Goal: Task Accomplishment & Management: Complete application form

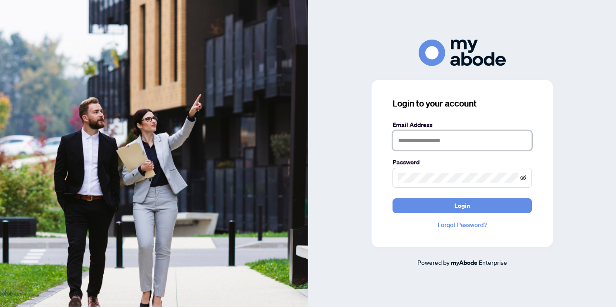
type input "**********"
click at [523, 178] on icon "eye-invisible" at bounding box center [523, 178] width 6 height 5
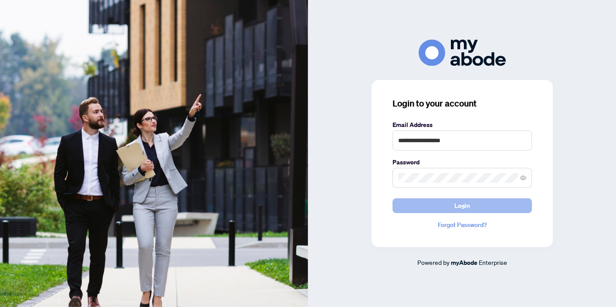
click at [466, 203] on span "Login" at bounding box center [462, 206] width 16 height 14
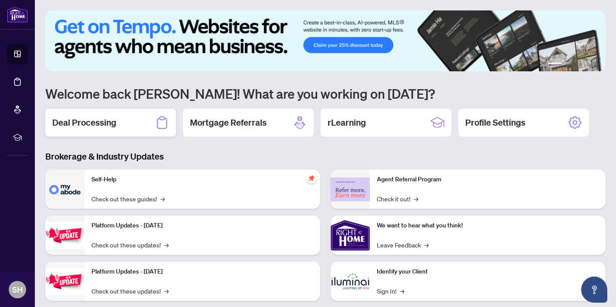
click at [132, 119] on div "Deal Processing" at bounding box center [110, 123] width 131 height 28
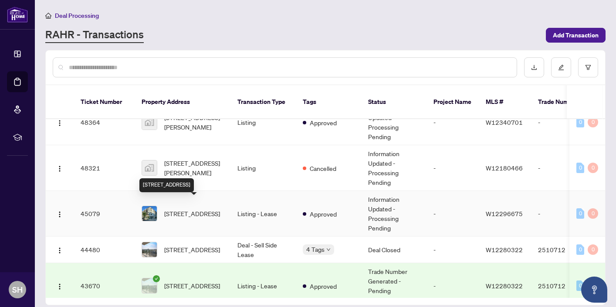
scroll to position [26, 0]
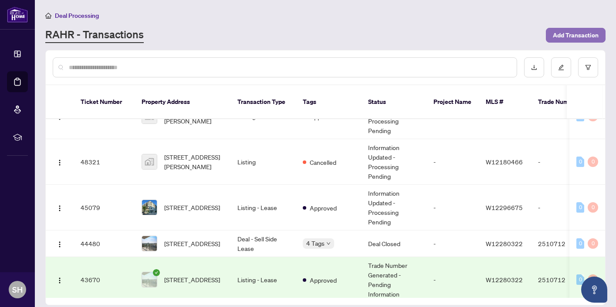
click at [567, 36] on span "Add Transaction" at bounding box center [576, 35] width 46 height 14
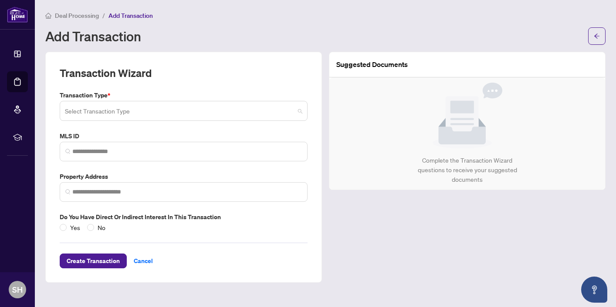
click at [300, 111] on span at bounding box center [183, 111] width 237 height 17
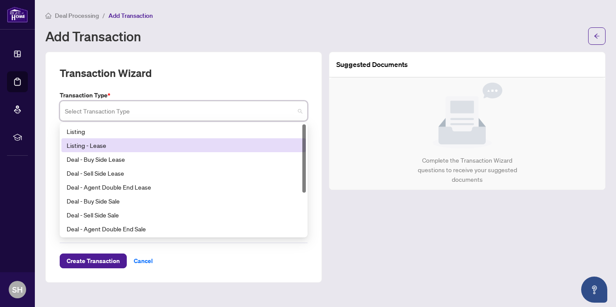
click at [250, 144] on div "Listing - Lease" at bounding box center [184, 146] width 234 height 10
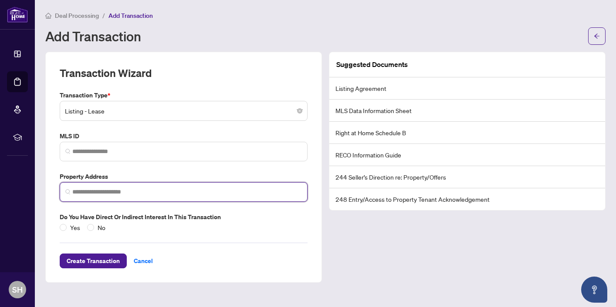
click at [218, 194] on input "search" at bounding box center [187, 192] width 230 height 9
click at [94, 190] on input "search" at bounding box center [187, 192] width 230 height 9
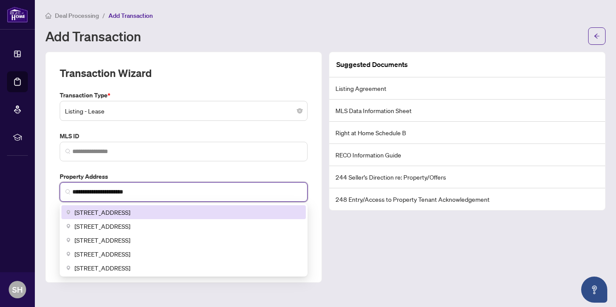
click at [130, 209] on span "385 Osler Street #207, Toronto, ON, Canada" at bounding box center [102, 213] width 56 height 10
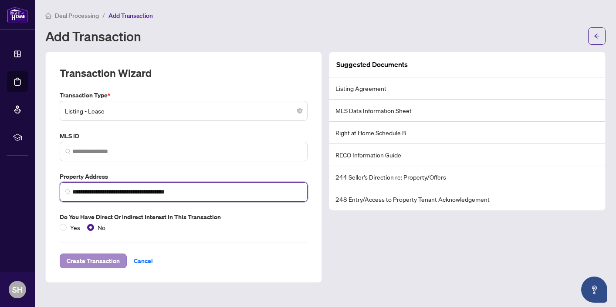
type input "**********"
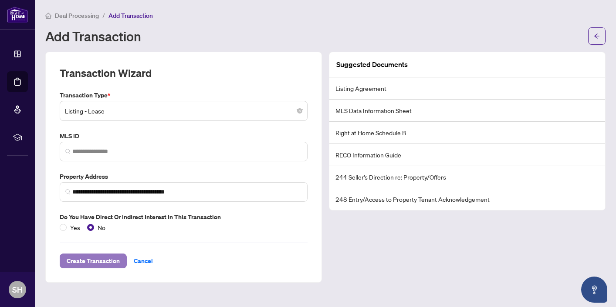
click at [117, 261] on span "Create Transaction" at bounding box center [93, 261] width 53 height 14
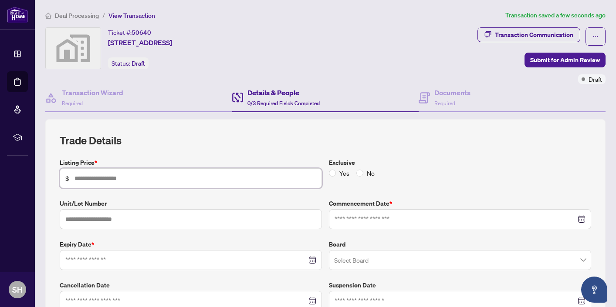
click at [121, 182] on input "text" at bounding box center [195, 179] width 242 height 10
type input "*****"
click at [364, 217] on input at bounding box center [454, 220] width 241 height 10
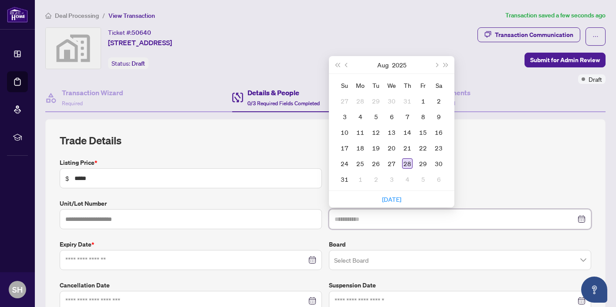
type input "**********"
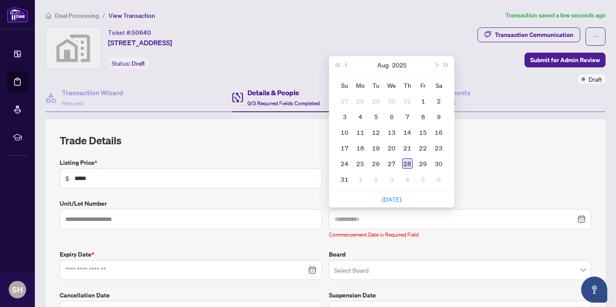
click at [407, 162] on div "28" at bounding box center [407, 164] width 10 height 10
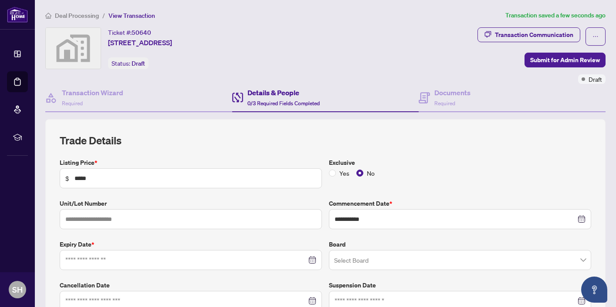
click at [317, 260] on div at bounding box center [191, 260] width 262 height 20
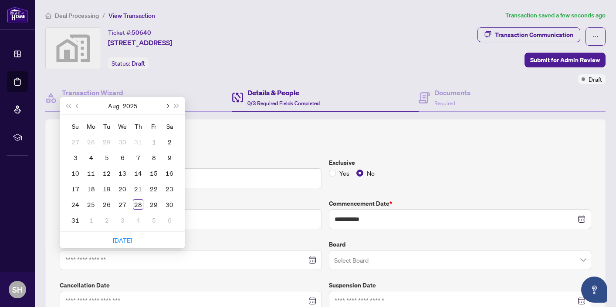
click at [169, 105] on button "Next month (PageDown)" at bounding box center [167, 105] width 10 height 17
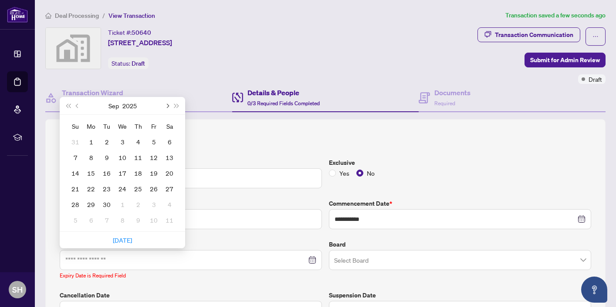
click at [169, 105] on button "Next month (PageDown)" at bounding box center [167, 105] width 10 height 17
type input "**********"
click at [111, 201] on div "28" at bounding box center [106, 204] width 10 height 10
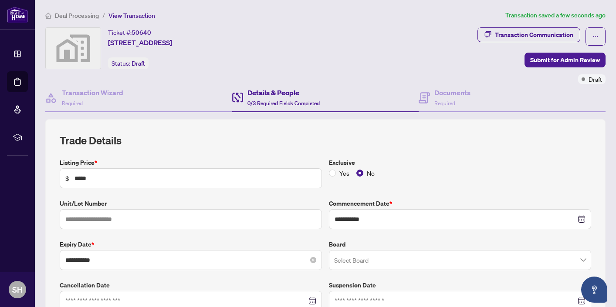
scroll to position [34, 0]
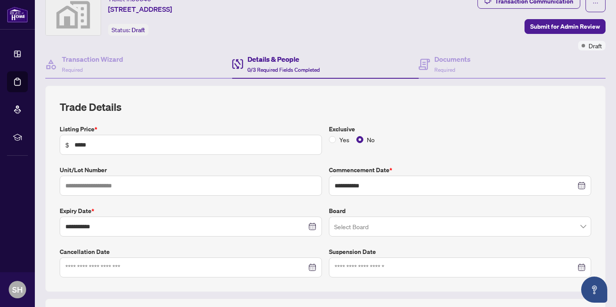
click at [341, 224] on input "search" at bounding box center [456, 228] width 244 height 19
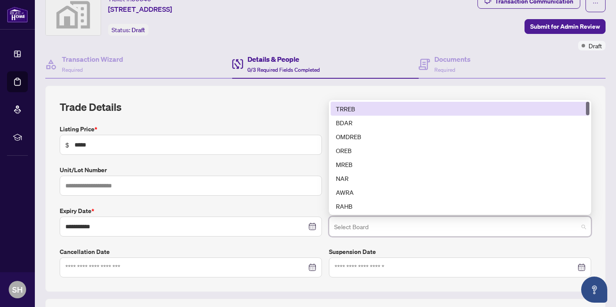
click at [355, 109] on div "TRREB" at bounding box center [460, 109] width 248 height 10
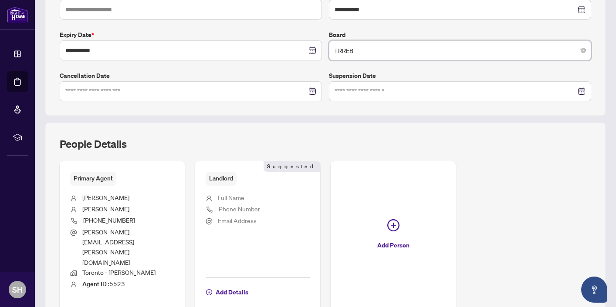
scroll to position [230, 0]
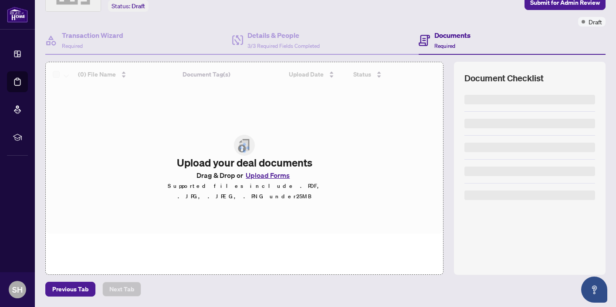
scroll to position [57, 0]
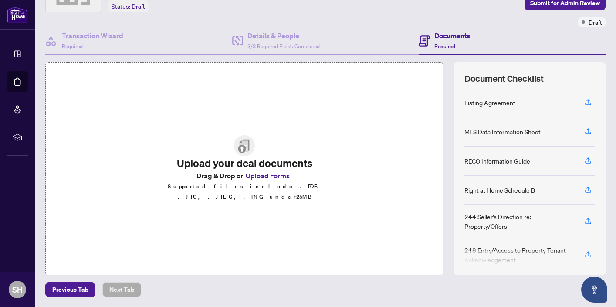
click at [261, 179] on button "Upload Forms" at bounding box center [267, 175] width 49 height 11
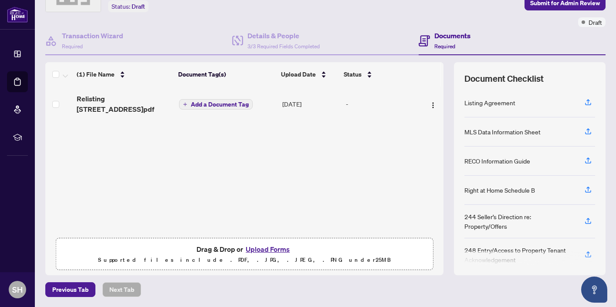
click at [254, 248] on button "Upload Forms" at bounding box center [267, 249] width 49 height 11
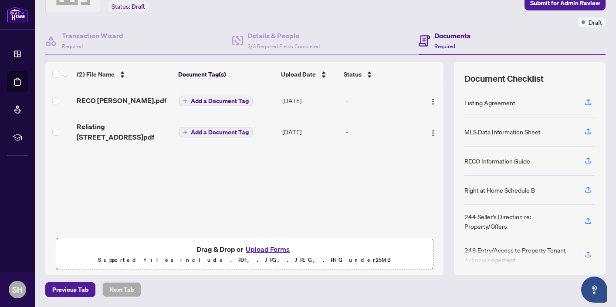
click at [267, 247] on button "Upload Forms" at bounding box center [267, 249] width 49 height 11
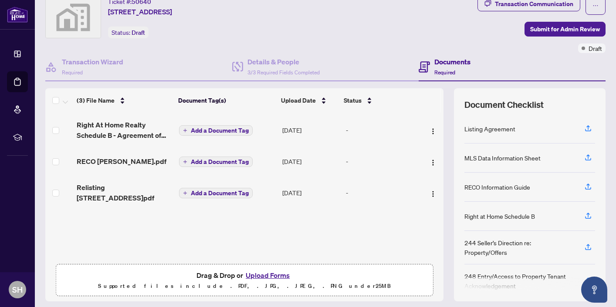
scroll to position [18, 0]
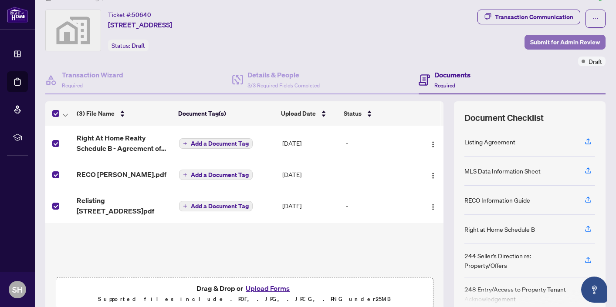
click at [559, 40] on span "Submit for Admin Review" at bounding box center [565, 42] width 70 height 14
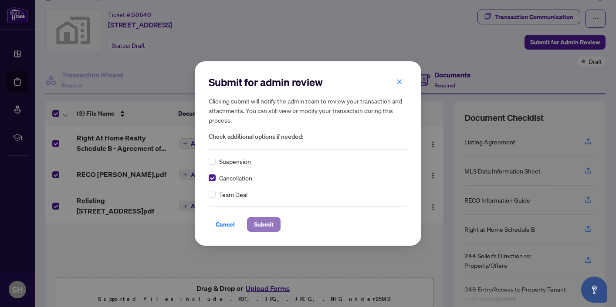
click at [274, 225] on button "Submit" at bounding box center [264, 224] width 34 height 15
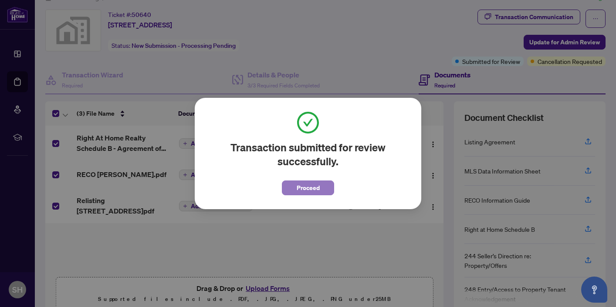
click at [307, 191] on span "Proceed" at bounding box center [308, 188] width 23 height 14
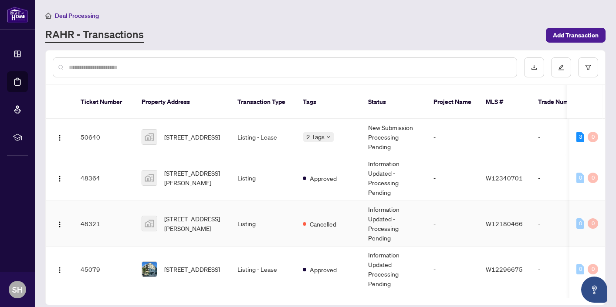
scroll to position [7, 0]
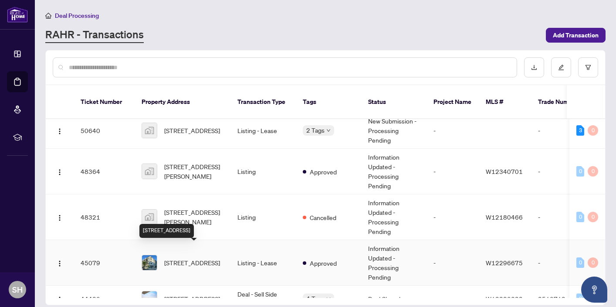
click at [199, 258] on span "207-385 Osler St, Toronto, Ontario M6N 0B2, Canada" at bounding box center [192, 263] width 56 height 10
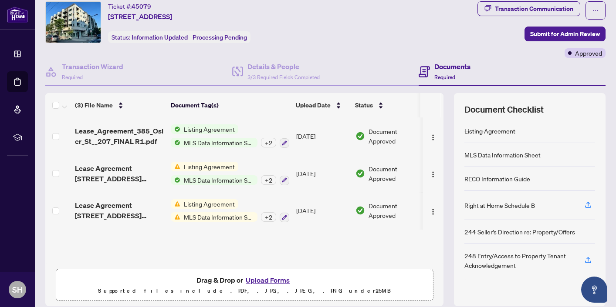
scroll to position [37, 0]
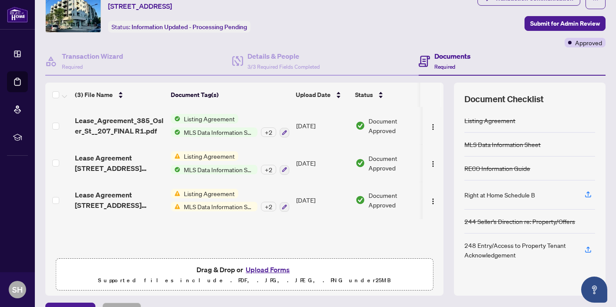
click at [262, 266] on button "Upload Forms" at bounding box center [267, 269] width 49 height 11
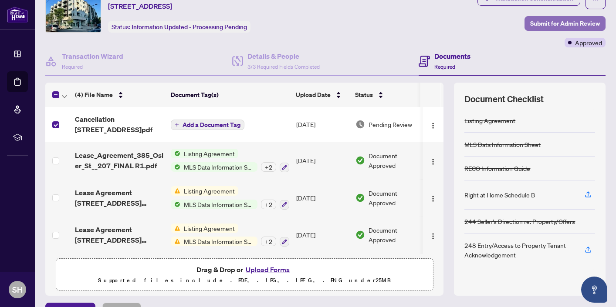
click at [560, 17] on span "Submit for Admin Review" at bounding box center [565, 24] width 70 height 14
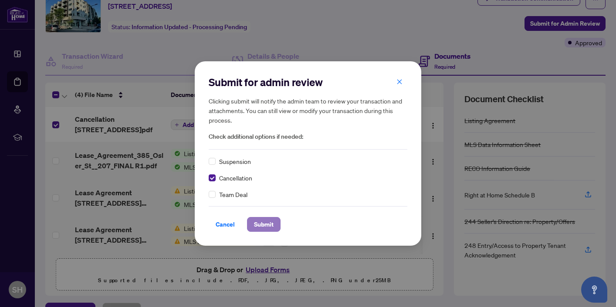
click at [270, 228] on span "Submit" at bounding box center [264, 225] width 20 height 14
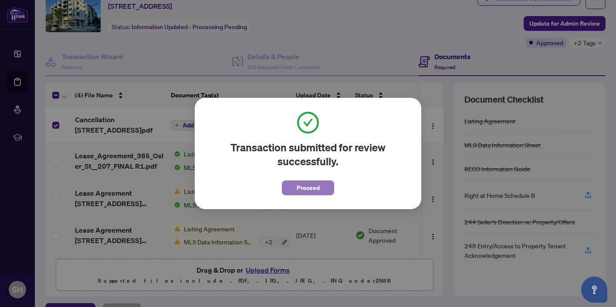
click at [313, 184] on span "Proceed" at bounding box center [308, 188] width 23 height 14
